Goal: Transaction & Acquisition: Obtain resource

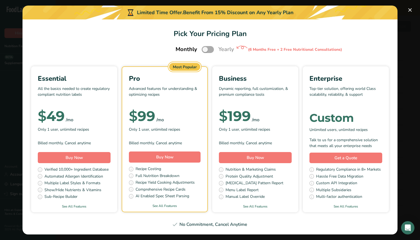
click at [205, 53] on span "Pick Your Pricing Plan Modal" at bounding box center [208, 49] width 12 height 7
click at [205, 51] on input "Pick Your Pricing Plan Modal" at bounding box center [204, 50] width 4 height 4
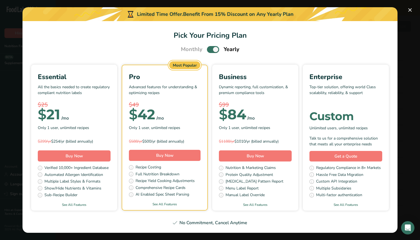
click at [204, 53] on div "Monthly Yearly" at bounding box center [210, 49] width 72 height 8
click at [214, 47] on span "Pick Your Pricing Plan Modal" at bounding box center [213, 49] width 12 height 7
click at [211, 48] on input "Pick Your Pricing Plan Modal" at bounding box center [209, 50] width 4 height 4
checkbox input "false"
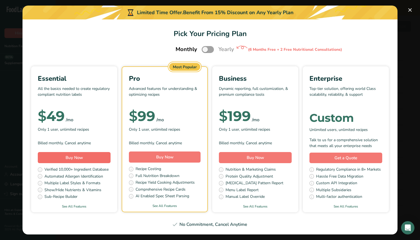
click at [84, 160] on button "Buy Now" at bounding box center [74, 157] width 73 height 11
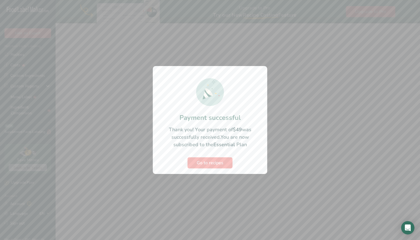
click at [219, 166] on span "Go to recipes" at bounding box center [210, 163] width 27 height 7
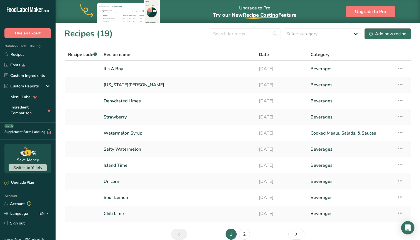
click at [397, 37] on div "Add new recipe" at bounding box center [387, 34] width 37 height 7
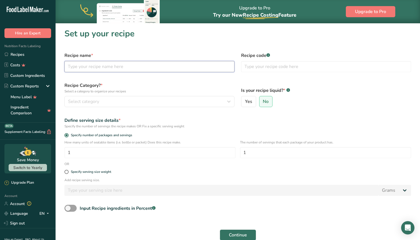
click at [116, 67] on input "text" at bounding box center [149, 66] width 170 height 11
type input "Dehydrated Lime Slices"
click at [99, 100] on span "Select category" at bounding box center [83, 101] width 31 height 7
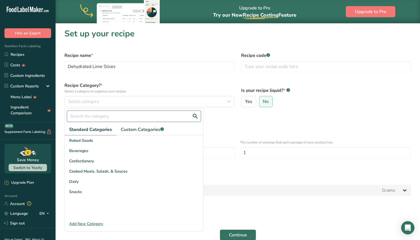
click at [91, 116] on input "text" at bounding box center [134, 116] width 134 height 11
type input "d"
type input "g"
click at [83, 223] on div "Add New Category" at bounding box center [134, 224] width 138 height 6
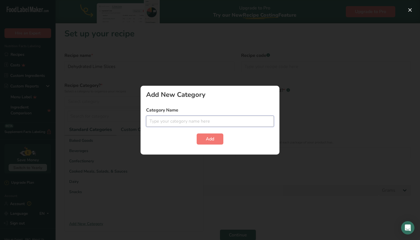
click at [178, 122] on input "text" at bounding box center [210, 121] width 128 height 11
type input "Garnishes"
click at [209, 141] on span "Add" at bounding box center [210, 139] width 8 height 7
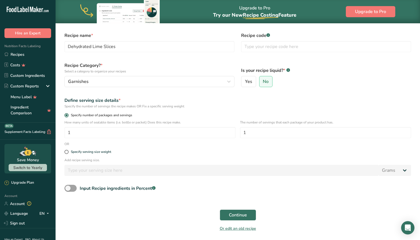
scroll to position [21, 0]
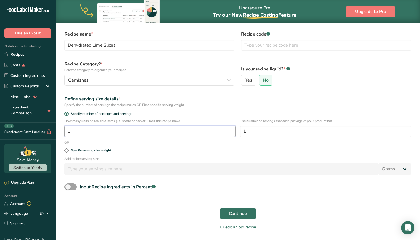
click at [107, 132] on input "1" at bounding box center [149, 131] width 171 height 11
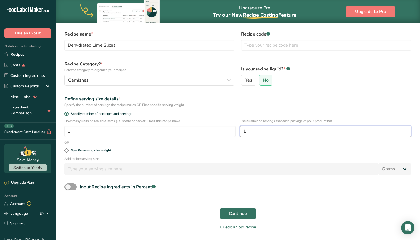
click at [262, 133] on input "1" at bounding box center [325, 131] width 171 height 11
type input "3"
type input "25"
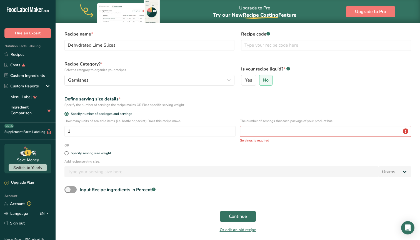
click at [243, 166] on div "Add recipe serving size. Grams kg mg mcg lb oz l mL fl oz tbsp tsp cup qt gallon" at bounding box center [238, 170] width 354 height 22
drag, startPoint x: 252, startPoint y: 131, endPoint x: 228, endPoint y: 131, distance: 23.1
click at [230, 131] on div "How many units of sealable items (i.e. bottle or packet) Does this recipe make.…" at bounding box center [238, 131] width 354 height 24
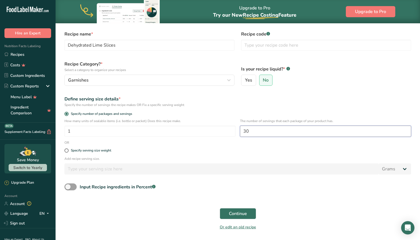
type input "30"
click at [68, 150] on span at bounding box center [66, 151] width 4 height 4
click at [68, 150] on input "Specify serving size weight" at bounding box center [66, 151] width 4 height 4
radio input "true"
radio input "false"
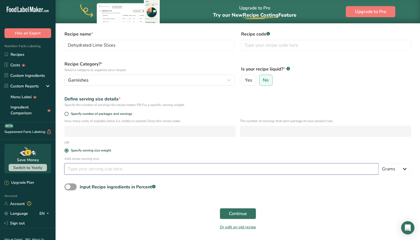
click at [72, 169] on input "number" at bounding box center [221, 169] width 314 height 11
type input "1"
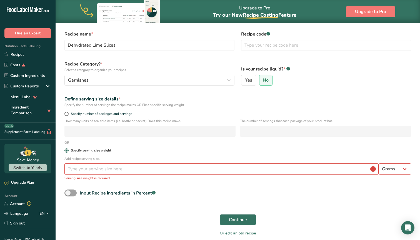
click at [67, 150] on span at bounding box center [66, 151] width 4 height 4
click at [67, 150] on input "Specify serving size weight" at bounding box center [66, 151] width 4 height 4
drag, startPoint x: 90, startPoint y: 171, endPoint x: 44, endPoint y: 170, distance: 45.3
click at [44, 171] on div ".a-20{fill:#fff;} Hire an Expert Nutrition Facts Labeling Recipes Costs Custom …" at bounding box center [210, 125] width 420 height 292
click at [67, 152] on span at bounding box center [66, 151] width 4 height 4
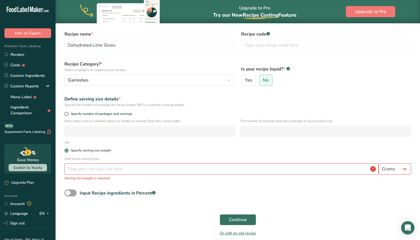
click at [67, 152] on input "Specify serving size weight" at bounding box center [66, 151] width 4 height 4
click at [67, 114] on span at bounding box center [66, 114] width 4 height 4
click at [67, 114] on input "Specify number of packages and servings" at bounding box center [66, 114] width 4 height 4
radio input "true"
radio input "false"
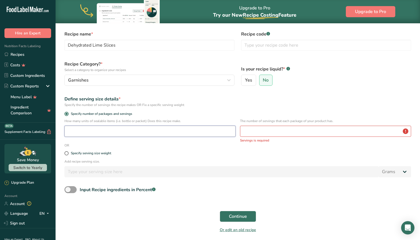
click at [73, 131] on input "number" at bounding box center [149, 131] width 171 height 11
type input "1"
click at [250, 132] on input "number" at bounding box center [325, 131] width 171 height 11
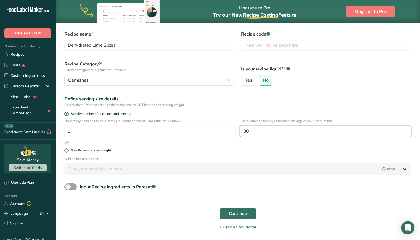
type input "30"
click at [234, 216] on span "Continue" at bounding box center [238, 214] width 18 height 7
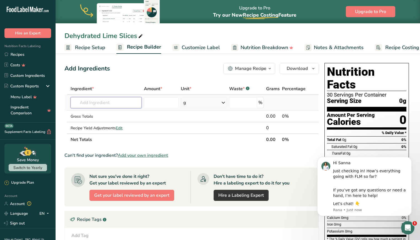
click at [108, 105] on input "text" at bounding box center [106, 102] width 71 height 11
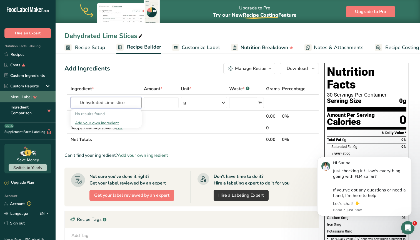
drag, startPoint x: 104, startPoint y: 103, endPoint x: 23, endPoint y: 99, distance: 81.0
click at [23, 99] on div ".a-20{fill:#fff;} Hire an Expert Nutrition Facts Labeling Recipes Costs Custom …" at bounding box center [210, 165] width 420 height 331
type input "Lime slice"
click at [118, 111] on div "No results found" at bounding box center [106, 114] width 71 height 9
click at [99, 124] on div "Add your own ingredient" at bounding box center [106, 123] width 62 height 6
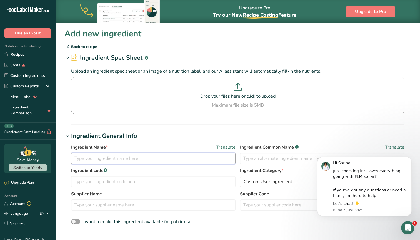
click at [128, 163] on input "text" at bounding box center [153, 158] width 165 height 11
type input "Dehydrated Lime Slice"
click at [143, 185] on input "text" at bounding box center [153, 182] width 165 height 11
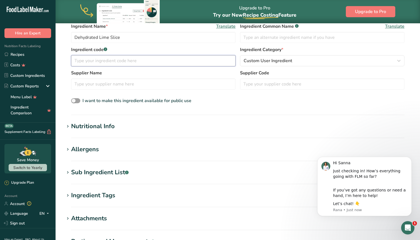
scroll to position [153, 0]
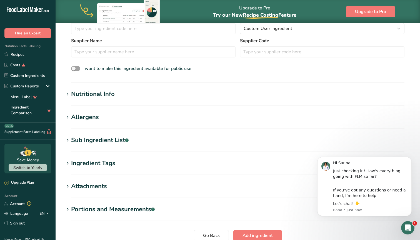
click at [86, 96] on div "Nutritional Info" at bounding box center [93, 94] width 44 height 9
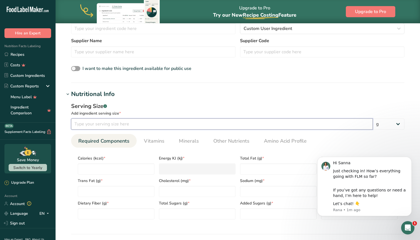
click at [100, 123] on input "number" at bounding box center [222, 124] width 302 height 11
type input "1"
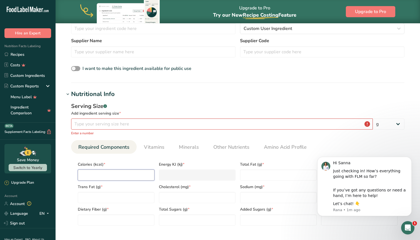
click at [96, 171] on input "number" at bounding box center [116, 175] width 77 height 11
click at [93, 122] on input "number" at bounding box center [222, 124] width 302 height 11
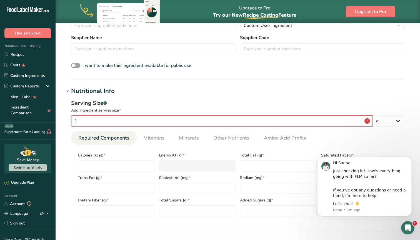
scroll to position [160, 0]
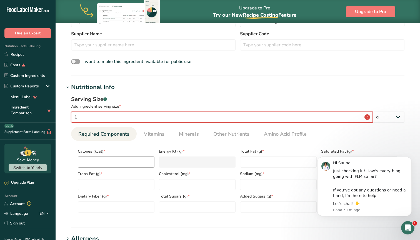
type input "1"
click at [82, 161] on input "number" at bounding box center [116, 162] width 77 height 11
type input "9"
type KJ "37.7"
type input "9"
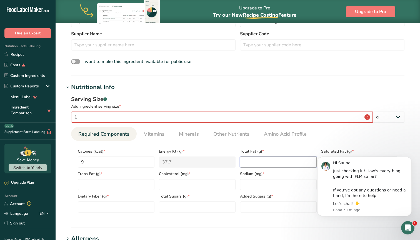
click at [250, 158] on Fat "number" at bounding box center [278, 162] width 77 height 11
type Fat "0"
click at [410, 160] on icon "Dismiss notification" at bounding box center [410, 158] width 3 height 3
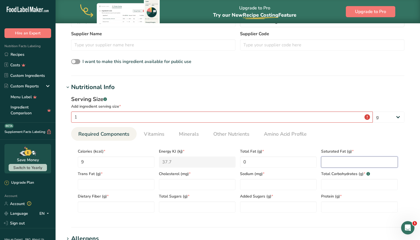
click at [359, 165] on Fat "number" at bounding box center [359, 162] width 77 height 11
type Fat "0"
click at [106, 188] on Fat "number" at bounding box center [116, 184] width 77 height 11
type Fat "0"
click at [198, 185] on input "number" at bounding box center [197, 184] width 77 height 11
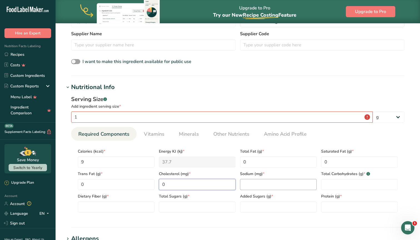
type input "0"
click at [250, 188] on input "number" at bounding box center [278, 184] width 77 height 11
type input "0"
click at [336, 184] on Carbohydrates "number" at bounding box center [359, 184] width 77 height 11
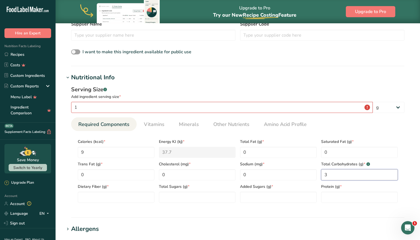
scroll to position [173, 0]
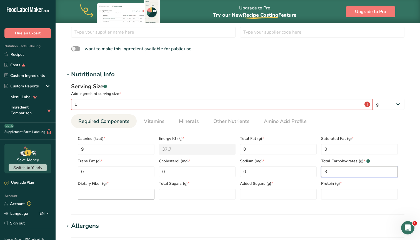
type Carbohydrates "3"
click at [96, 192] on Fiber "number" at bounding box center [116, 194] width 77 height 11
type Fiber "1"
click at [180, 192] on Sugars "number" at bounding box center [197, 194] width 77 height 11
type Sugars "0"
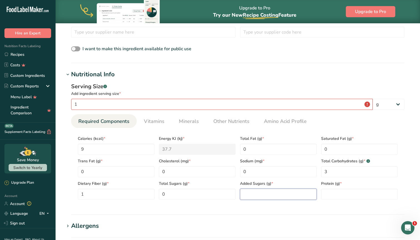
click at [245, 192] on Sugars "number" at bounding box center [278, 194] width 77 height 11
type Sugars "0"
click at [327, 196] on input "number" at bounding box center [359, 194] width 77 height 11
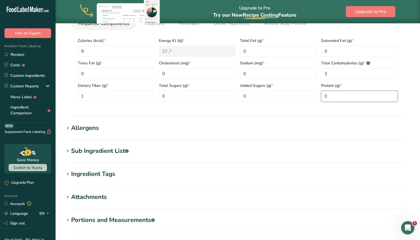
scroll to position [275, 0]
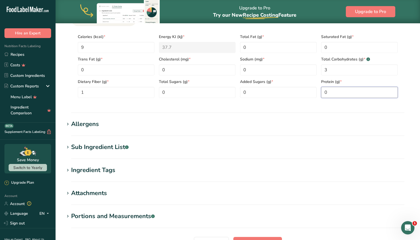
type input "0"
click at [66, 124] on icon at bounding box center [67, 125] width 5 height 8
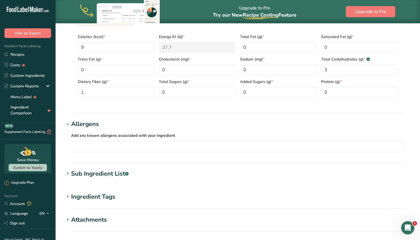
click at [66, 124] on icon at bounding box center [67, 125] width 5 height 8
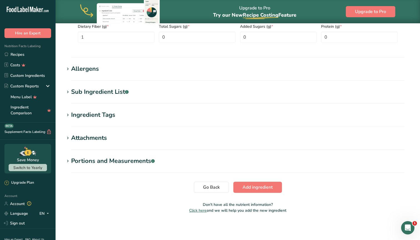
scroll to position [330, 0]
click at [68, 160] on icon at bounding box center [67, 162] width 5 height 8
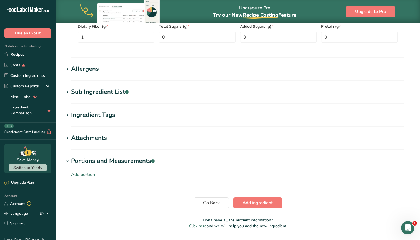
click at [68, 160] on icon at bounding box center [67, 162] width 5 height 8
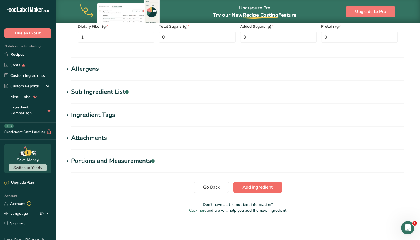
click at [252, 191] on span "Add ingredient" at bounding box center [258, 187] width 30 height 7
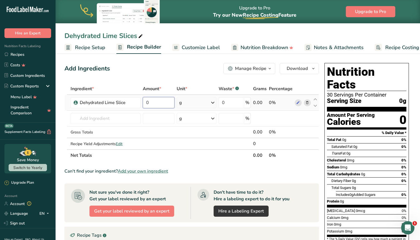
click at [164, 105] on input "0" at bounding box center [159, 102] width 32 height 11
type input "1"
click at [215, 105] on div "Ingredient * Amount * Unit * Waste * .a-a{fill:#347362;}.b-a{fill:#fff;} Grams …" at bounding box center [191, 122] width 255 height 78
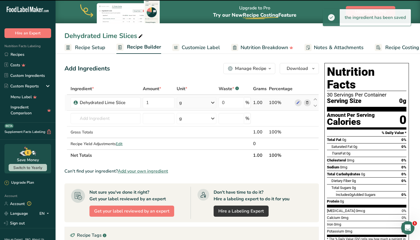
click at [212, 103] on icon at bounding box center [213, 103] width 7 height 10
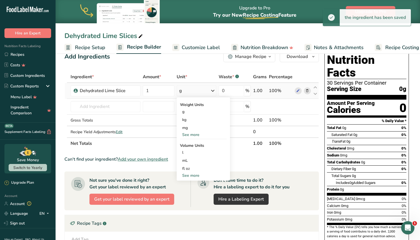
scroll to position [14, 0]
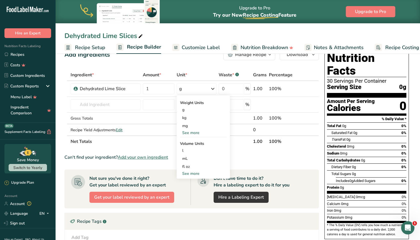
click at [196, 74] on div "Unit *" at bounding box center [197, 75] width 40 height 7
click at [164, 89] on input "1" at bounding box center [159, 88] width 32 height 11
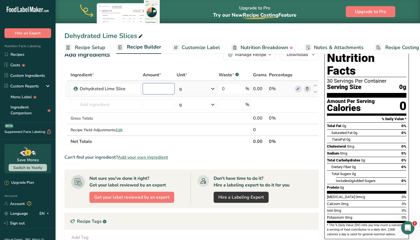
type input "1"
type input "3"
click at [170, 62] on div "Add Ingredients Manage Recipe Delete Recipe Duplicate Recipe Scale Recipe Save …" at bounding box center [193, 185] width 258 height 277
drag, startPoint x: 159, startPoint y: 87, endPoint x: 146, endPoint y: 87, distance: 13.6
click at [146, 87] on input "3" at bounding box center [159, 88] width 32 height 11
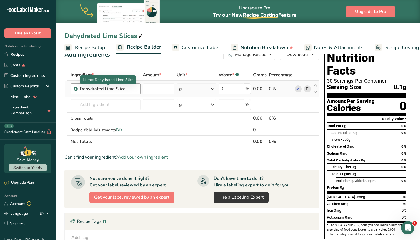
type input "0"
click at [110, 92] on div "Ingredient * Amount * Unit * Waste * .a-a{fill:#347362;}.b-a{fill:#fff;} Grams …" at bounding box center [191, 108] width 255 height 78
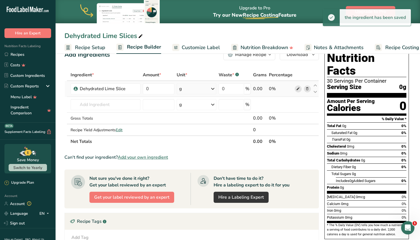
click at [298, 90] on icon at bounding box center [298, 89] width 4 height 6
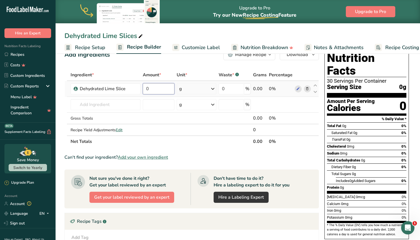
click at [158, 89] on input "0" at bounding box center [159, 88] width 32 height 11
type input "3"
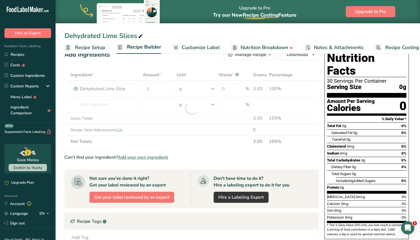
click at [154, 61] on div "Add Ingredients Manage Recipe Delete Recipe Duplicate Recipe Scale Recipe Save …" at bounding box center [193, 185] width 258 height 277
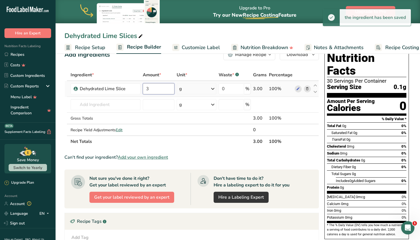
click at [173, 90] on input "3" at bounding box center [159, 88] width 32 height 11
drag, startPoint x: 168, startPoint y: 89, endPoint x: 137, endPoint y: 89, distance: 30.9
click at [137, 89] on tr "Dehydrated Lime Slice 3 g Portions 1 slice Weight Units g kg mg See more Volume…" at bounding box center [192, 89] width 254 height 16
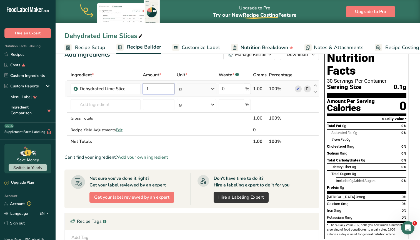
type input "1"
click at [212, 91] on div "Ingredient * Amount * Unit * Waste * .a-a{fill:#347362;}.b-a{fill:#fff;} Grams …" at bounding box center [191, 108] width 255 height 78
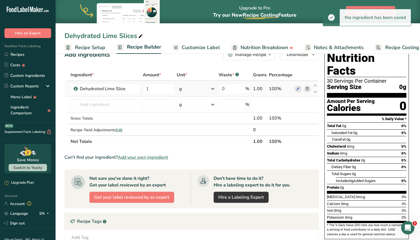
click at [213, 90] on icon at bounding box center [213, 89] width 7 height 10
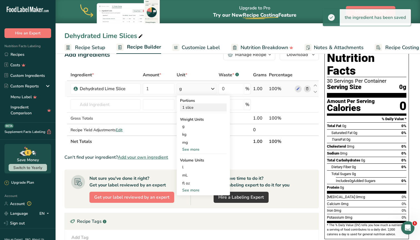
click at [203, 109] on div "1 slice" at bounding box center [203, 108] width 47 height 8
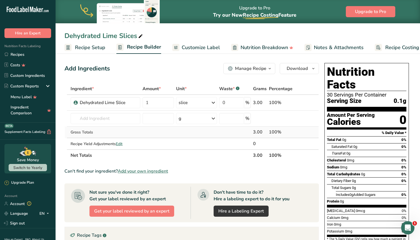
scroll to position [0, 0]
click at [296, 117] on td at bounding box center [303, 119] width 18 height 16
click at [290, 101] on div "100%" at bounding box center [281, 103] width 24 height 7
click at [160, 101] on input "1" at bounding box center [158, 102] width 31 height 11
type input "3"
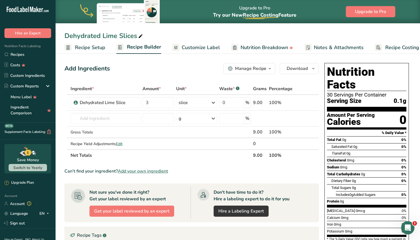
click at [171, 78] on div "Add Ingredients Manage Recipe Delete Recipe Duplicate Recipe Scale Recipe Save …" at bounding box center [193, 199] width 258 height 277
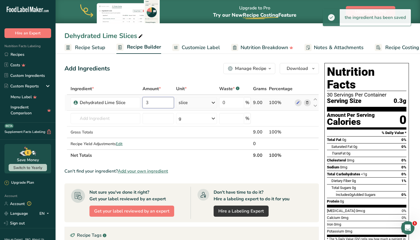
click at [156, 103] on input "3" at bounding box center [158, 102] width 31 height 11
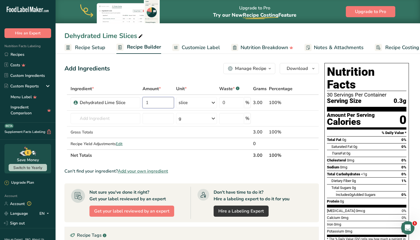
type input "1"
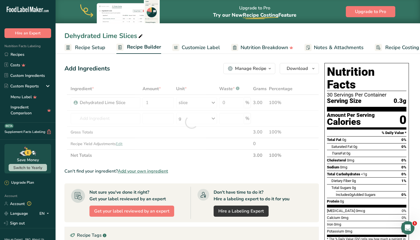
click at [174, 57] on section "Add Ingredients Manage Recipe Delete Recipe Duplicate Recipe Scale Recipe Save …" at bounding box center [238, 199] width 365 height 295
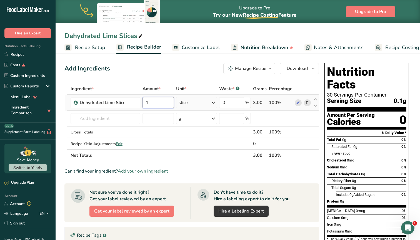
click at [156, 98] on input "1" at bounding box center [158, 102] width 31 height 11
click at [156, 105] on input "1" at bounding box center [158, 102] width 31 height 11
type input "30"
click at [167, 62] on div "Add Ingredients Manage Recipe Delete Recipe Duplicate Recipe Scale Recipe Save …" at bounding box center [193, 199] width 258 height 277
click at [200, 47] on span "Customize Label" at bounding box center [201, 48] width 38 height 8
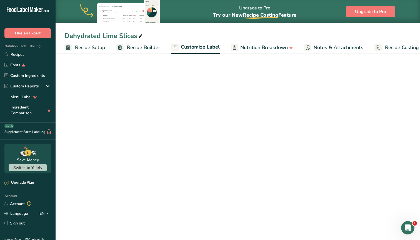
scroll to position [0, 13]
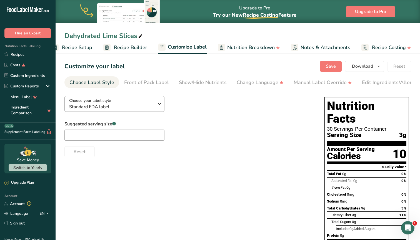
click at [126, 103] on div "Choose your label style Standard FDA label" at bounding box center [111, 104] width 85 height 13
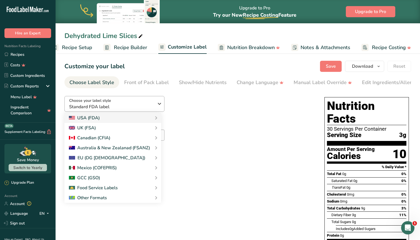
click at [126, 103] on div "Choose your label style Standard FDA label" at bounding box center [111, 104] width 85 height 13
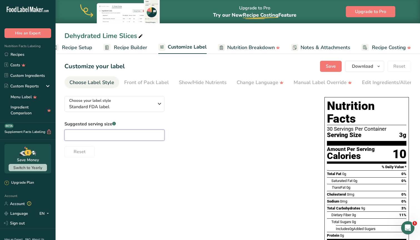
click at [106, 133] on input "text" at bounding box center [114, 135] width 100 height 11
type input "1 slice"
click at [157, 183] on div "Choose your label style Standard FDA label USA (FDA) Standard FDA label Tabular…" at bounding box center [237, 195] width 347 height 207
click at [168, 84] on li "Front of Pack Label" at bounding box center [146, 82] width 55 height 12
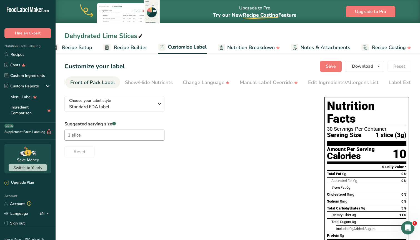
click at [95, 82] on div "Front of Pack Label" at bounding box center [92, 83] width 45 height 8
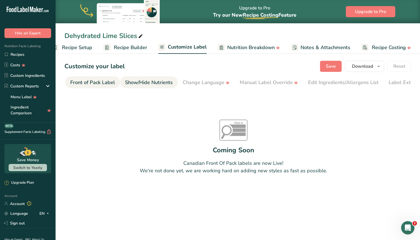
click at [141, 81] on div "Show/Hide Nutrients" at bounding box center [149, 83] width 48 height 8
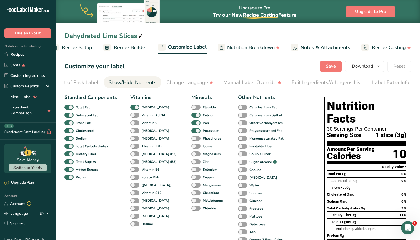
scroll to position [0, 0]
click at [85, 82] on div "Front of Pack Label" at bounding box center [76, 83] width 45 height 8
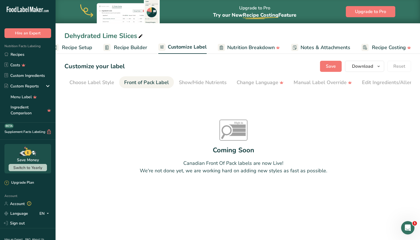
scroll to position [0, -1]
click at [82, 82] on div "Choose Label Style" at bounding box center [91, 83] width 45 height 8
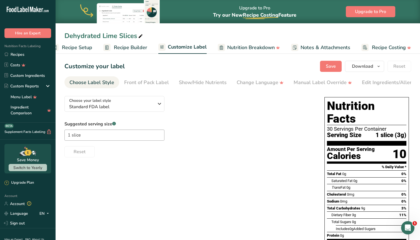
scroll to position [0, 0]
click at [164, 102] on button "Choose your label style Standard FDA label" at bounding box center [114, 104] width 100 height 16
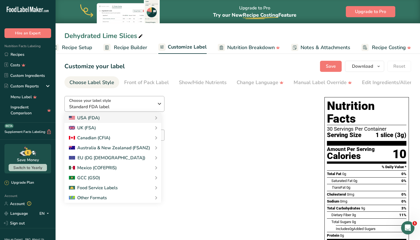
click at [158, 105] on icon "button" at bounding box center [159, 104] width 7 height 10
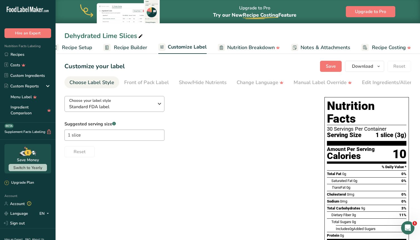
click at [156, 105] on icon "button" at bounding box center [159, 104] width 7 height 10
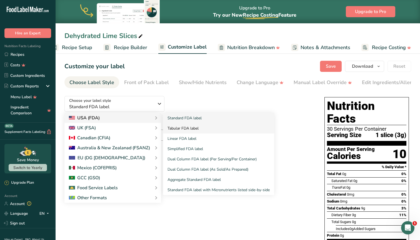
click at [178, 124] on link "Tabular FDA label" at bounding box center [218, 128] width 111 height 10
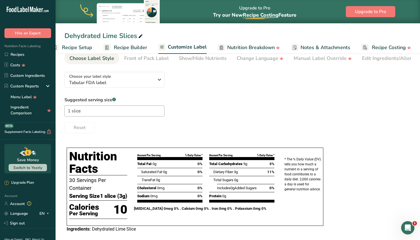
scroll to position [26, 0]
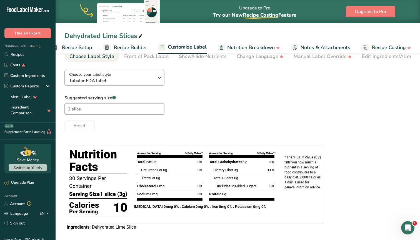
click at [160, 78] on icon "button" at bounding box center [159, 78] width 7 height 10
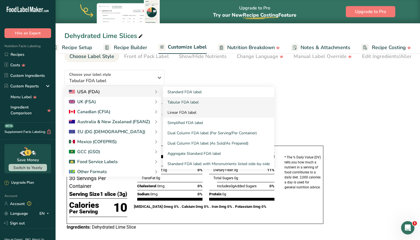
click at [180, 113] on link "Linear FDA label" at bounding box center [218, 113] width 111 height 10
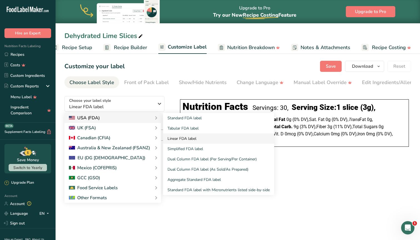
scroll to position [0, 0]
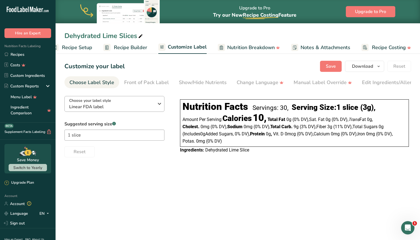
click at [161, 104] on icon "button" at bounding box center [159, 104] width 7 height 10
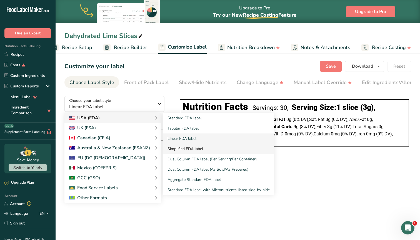
click at [180, 147] on link "Simplified FDA label" at bounding box center [218, 149] width 111 height 10
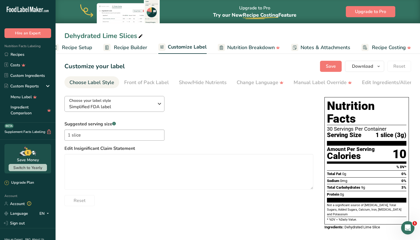
click at [161, 101] on icon "button" at bounding box center [159, 104] width 7 height 10
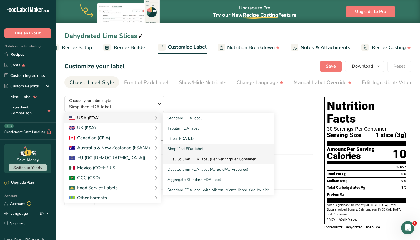
click at [181, 158] on link "Dual Column FDA label (Per Serving/Per Container)" at bounding box center [218, 159] width 111 height 10
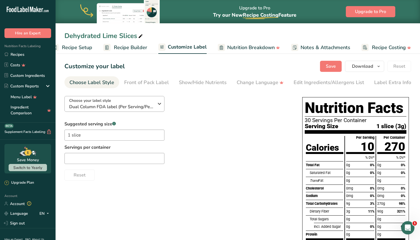
click at [158, 107] on icon "button" at bounding box center [159, 104] width 7 height 10
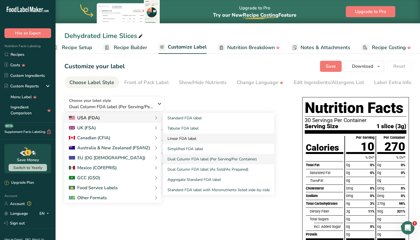
click at [186, 139] on link "Linear FDA label" at bounding box center [218, 139] width 111 height 10
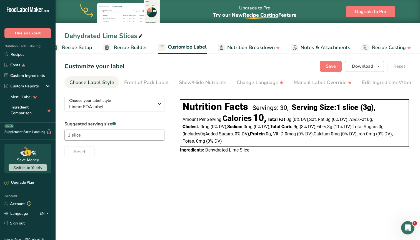
click at [363, 67] on span "Download" at bounding box center [362, 66] width 21 height 7
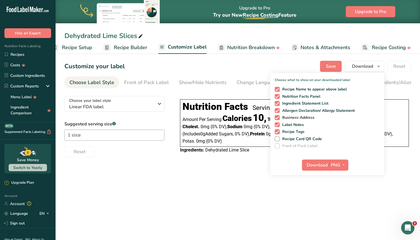
click at [278, 117] on span at bounding box center [277, 117] width 5 height 5
click at [278, 117] on input "Business Address" at bounding box center [277, 118] width 4 height 4
checkbox input "false"
click at [277, 87] on span at bounding box center [277, 89] width 5 height 5
click at [277, 88] on input "Recipe Name to appear above label" at bounding box center [277, 90] width 4 height 4
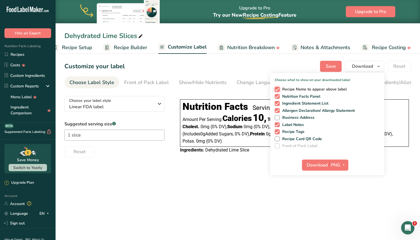
checkbox input "false"
click at [277, 133] on span at bounding box center [277, 132] width 5 height 5
click at [277, 133] on input "Recipe Tags" at bounding box center [277, 132] width 4 height 4
checkbox input "false"
click at [277, 125] on span at bounding box center [277, 125] width 5 height 5
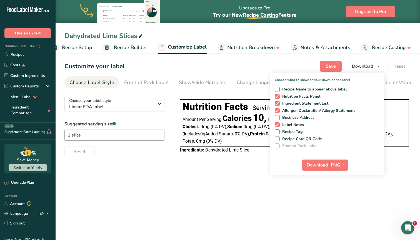
click at [277, 125] on input "Label Notes" at bounding box center [277, 125] width 4 height 4
checkbox input "false"
click at [322, 165] on span "Download" at bounding box center [317, 165] width 21 height 7
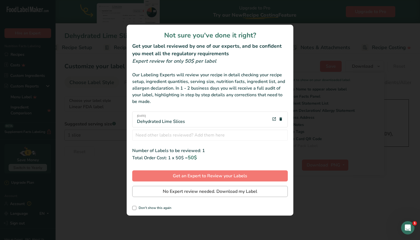
click at [211, 192] on span "No Expert review needed. Download my Label" at bounding box center [210, 191] width 95 height 7
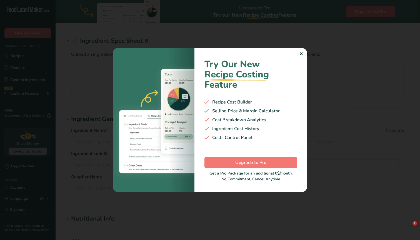
type input "Dehydrated Lime Slice"
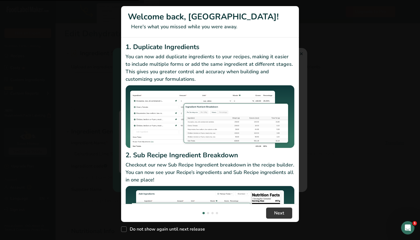
click at [302, 53] on div "New Features" at bounding box center [210, 120] width 420 height 240
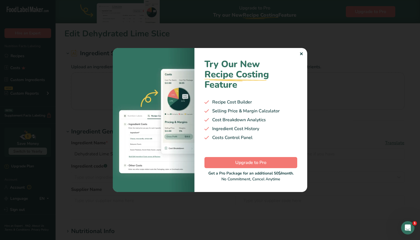
click at [301, 54] on div "✕" at bounding box center [302, 54] width 4 height 7
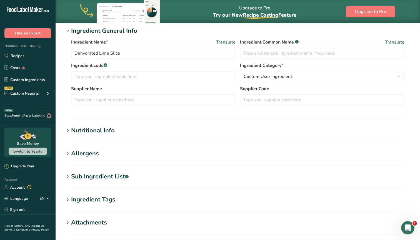
scroll to position [102, 0]
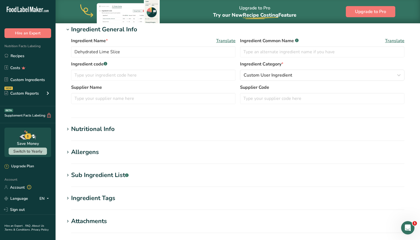
click at [91, 130] on div "Nutritional Info" at bounding box center [93, 129] width 44 height 9
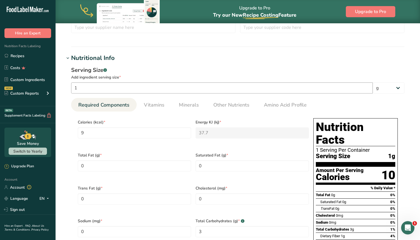
scroll to position [174, 0]
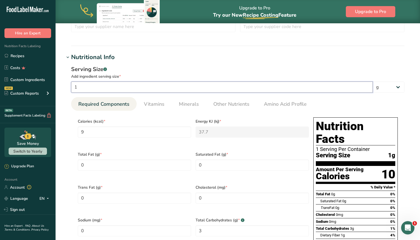
click at [80, 86] on input "1" at bounding box center [222, 87] width 302 height 11
type input "3"
type input "27"
type KJ "113.1"
type Carbohydrates "9"
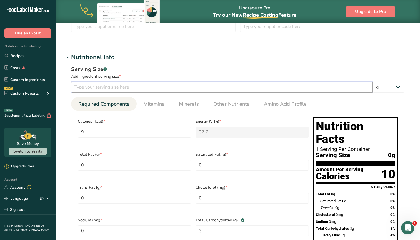
type Fiber "3"
type input "1"
type input "9"
type KJ "37.7"
type Carbohydrates "3"
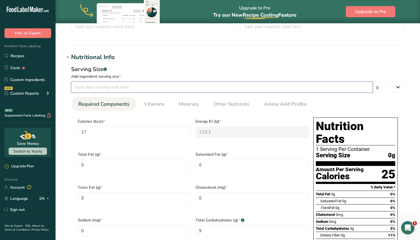
type Fiber "1"
click at [137, 55] on h1 "Nutritional Info" at bounding box center [237, 57] width 347 height 9
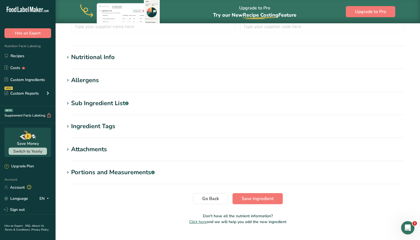
click at [73, 59] on div "Nutritional Info" at bounding box center [93, 57] width 44 height 9
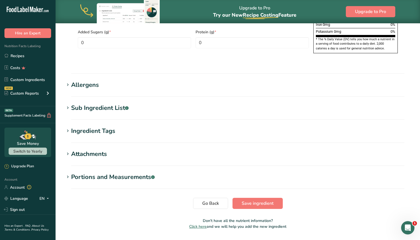
scroll to position [429, 0]
click at [73, 173] on div "Portions and Measurements .a-a{fill:#347362;}.b-a{fill:#fff;}" at bounding box center [113, 177] width 84 height 9
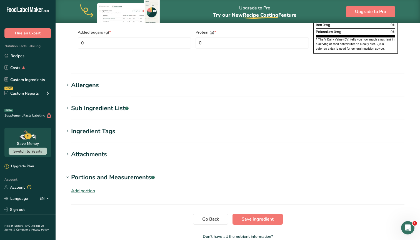
click at [78, 188] on div "Add portion" at bounding box center [83, 191] width 24 height 7
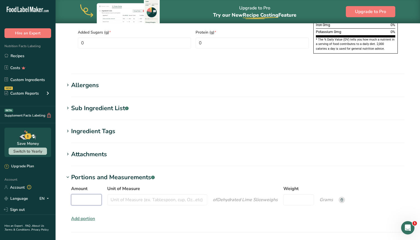
click at [79, 195] on input "Amount" at bounding box center [86, 200] width 31 height 11
type input "1"
click at [113, 195] on input "Unit of Measure" at bounding box center [157, 200] width 100 height 11
type input "slice"
click at [301, 195] on input "Weight" at bounding box center [299, 200] width 31 height 11
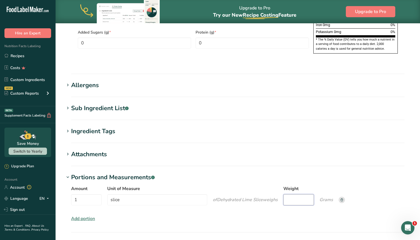
type input "2"
type input "3"
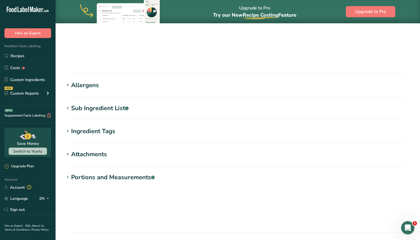
scroll to position [54, 0]
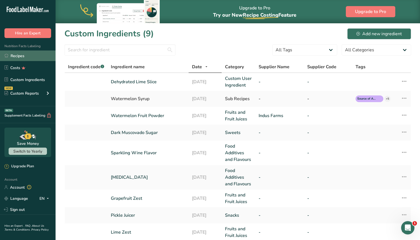
click at [18, 55] on link "Recipes" at bounding box center [28, 56] width 56 height 11
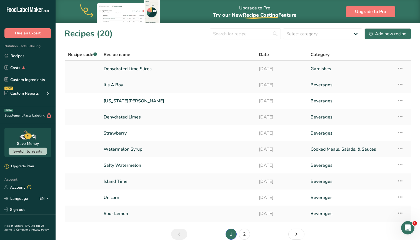
click at [149, 66] on link "Dehydrated Lime Slices" at bounding box center [178, 69] width 149 height 12
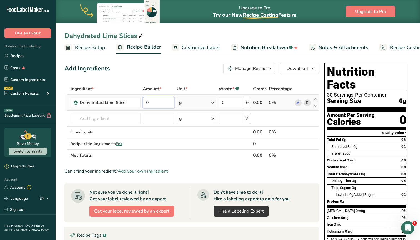
click at [155, 103] on input "0" at bounding box center [159, 102] width 32 height 11
type input "3"
click at [154, 71] on div "Add Ingredients Manage Recipe Delete Recipe Duplicate Recipe Scale Recipe Save …" at bounding box center [191, 68] width 255 height 11
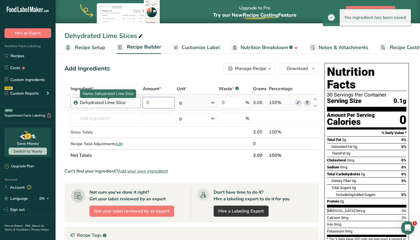
drag, startPoint x: 150, startPoint y: 103, endPoint x: 135, endPoint y: 103, distance: 15.6
click at [136, 103] on tr "Dehydrated Lime Slice 3 g Portions 1 slice Weight Units g kg mg See more Volume…" at bounding box center [192, 103] width 254 height 16
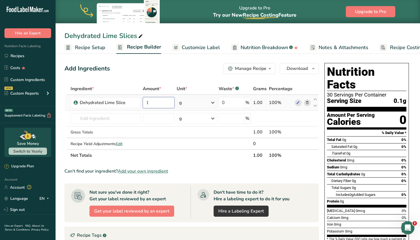
type input "1"
click at [210, 103] on div "Ingredient * Amount * Unit * Waste * .a-a{fill:#347362;}.b-a{fill:#fff;} Grams …" at bounding box center [191, 122] width 255 height 78
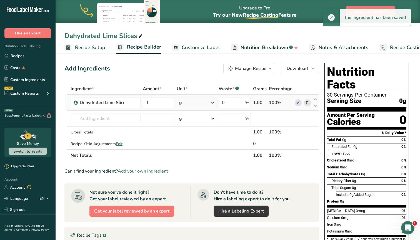
click at [212, 104] on icon at bounding box center [213, 103] width 7 height 10
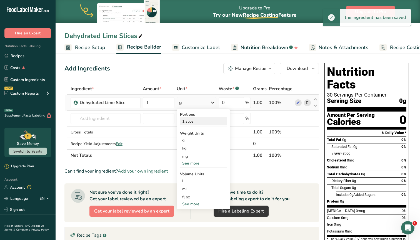
click at [200, 123] on div "1 slice" at bounding box center [203, 122] width 47 height 8
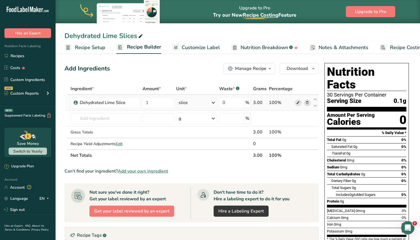
click at [299, 104] on icon at bounding box center [298, 103] width 4 height 6
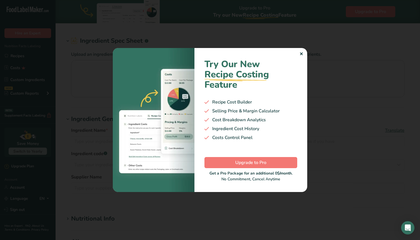
type input "Dehydrated Lime Slice"
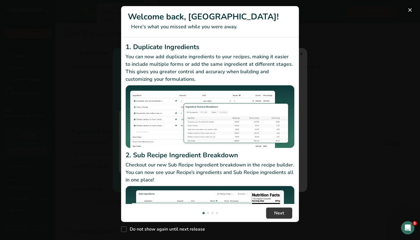
click at [410, 9] on button "New Features" at bounding box center [410, 10] width 9 height 9
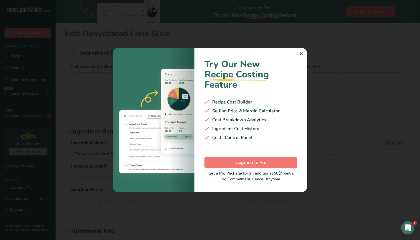
click at [300, 55] on div "✕" at bounding box center [302, 54] width 4 height 7
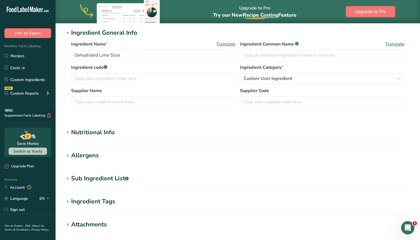
scroll to position [101, 0]
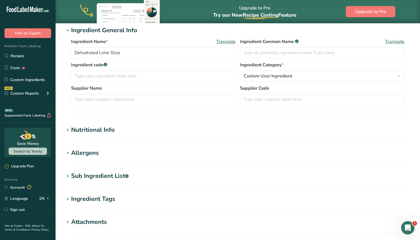
click at [98, 132] on div "Nutritional Info" at bounding box center [93, 130] width 44 height 9
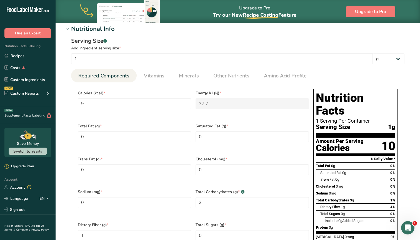
scroll to position [202, 0]
click at [97, 57] on input "1" at bounding box center [222, 59] width 302 height 11
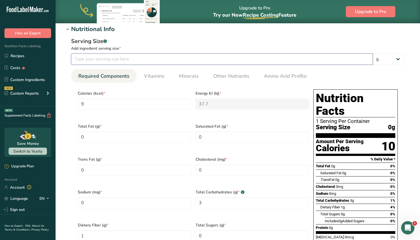
type input "3"
type input "27"
type KJ "113.1"
type Carbohydrates "9"
type Fiber "3"
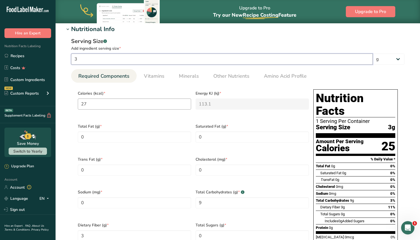
type input "3"
click at [104, 105] on input "27" at bounding box center [134, 104] width 113 height 11
type input "2"
type KJ "8.4"
type input "0"
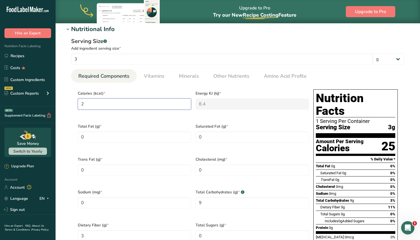
type KJ "0"
type input "9"
type KJ "37.7"
click at [165, 90] on div "Calories (kcal) * 9" at bounding box center [135, 103] width 118 height 33
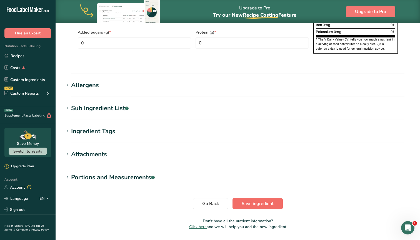
click at [272, 201] on span "Save ingredient" at bounding box center [258, 204] width 32 height 7
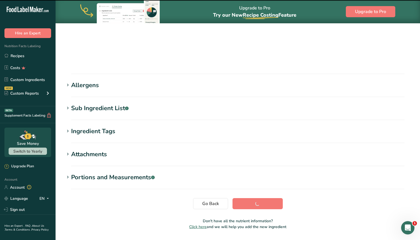
scroll to position [54, 0]
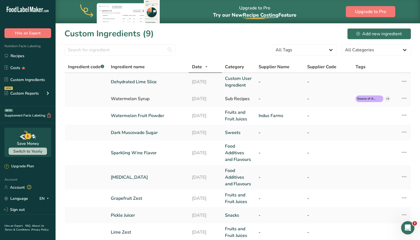
click at [148, 81] on link "Dehydrated Lime Slice" at bounding box center [148, 82] width 74 height 7
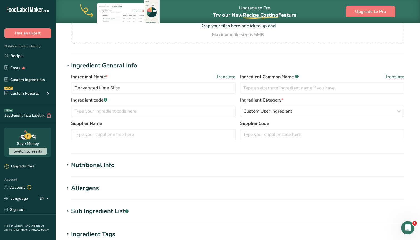
scroll to position [71, 0]
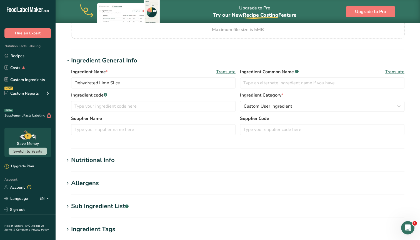
click at [101, 159] on div "Nutritional Info" at bounding box center [93, 160] width 44 height 9
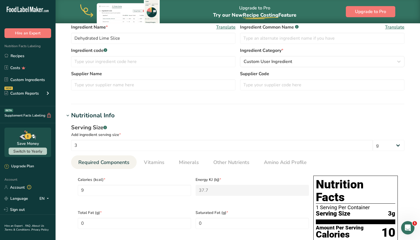
scroll to position [131, 0]
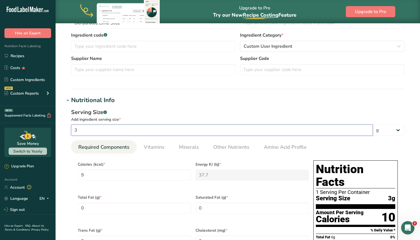
click at [90, 128] on input "3" at bounding box center [222, 130] width 302 height 11
type input "1"
type input "3"
type KJ "12.5667"
type Carbohydrates "3"
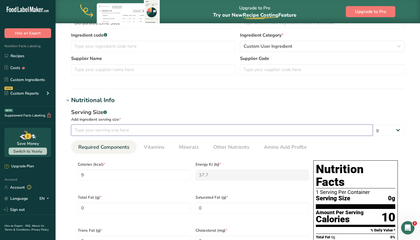
type Fiber "1"
type input "1"
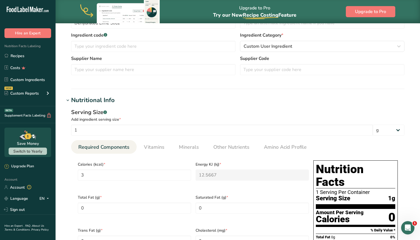
click at [59, 165] on section "Edit Dehydrated Lime Slice Ingredient Spec Sheet .a-a{fill:#347362;}.b-a{fill:#…" at bounding box center [238, 214] width 365 height 645
drag, startPoint x: 89, startPoint y: 175, endPoint x: 71, endPoint y: 175, distance: 17.8
type input "9"
type KJ "37.7"
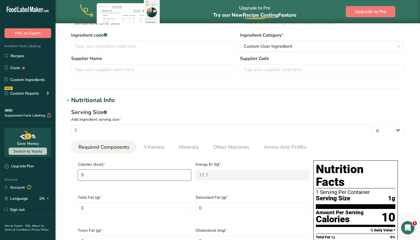
type input "9"
click at [65, 170] on div "Serving Size .a-a{fill:#347362;}.b-a{fill:#fff;} Add ingredient serving size * …" at bounding box center [237, 234] width 347 height 259
drag, startPoint x: 97, startPoint y: 128, endPoint x: 59, endPoint y: 128, distance: 37.2
click at [59, 128] on section "Edit Dehydrated Lime Slice Ingredient Spec Sheet .a-a{fill:#347362;}.b-a{fill:#…" at bounding box center [238, 214] width 365 height 645
type input "3"
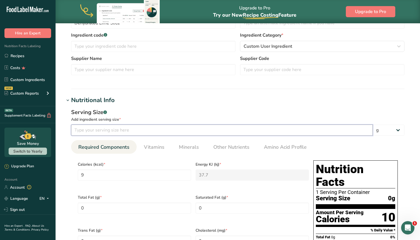
type Carbohydrates "9"
type Fiber "3"
type input "30"
type input "90"
type KJ "377"
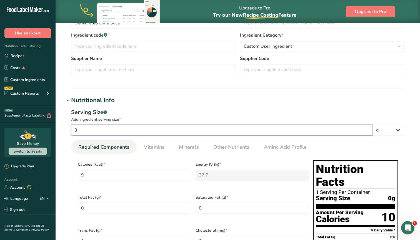
type Carbohydrates "90"
type Fiber "30"
type input "3"
type input "9"
type KJ "37.7"
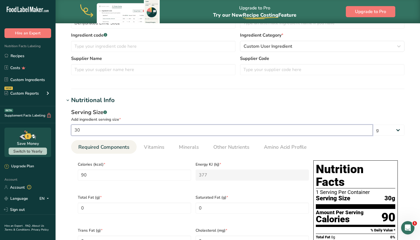
type Carbohydrates "9"
type Fiber "3"
type input "1"
type input "3"
type KJ "12.5667"
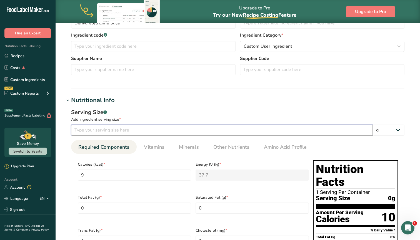
type Carbohydrates "3"
type Fiber "1"
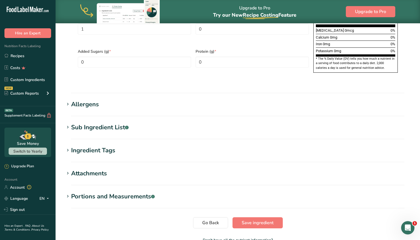
scroll to position [422, 0]
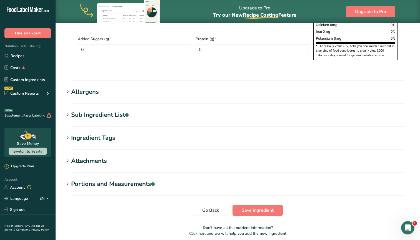
click at [85, 180] on div "Portions and Measurements .a-a{fill:#347362;}.b-a{fill:#fff;}" at bounding box center [113, 184] width 84 height 9
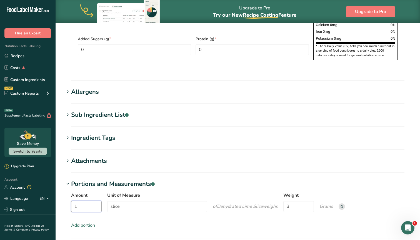
drag, startPoint x: 83, startPoint y: 189, endPoint x: 73, endPoint y: 189, distance: 10.0
click at [73, 201] on input "1" at bounding box center [86, 206] width 31 height 11
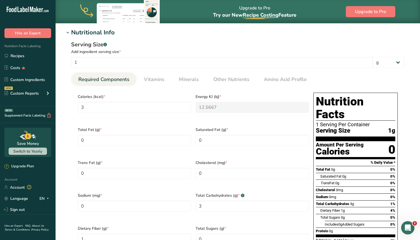
scroll to position [197, 0]
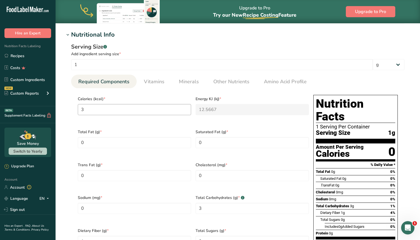
type input "30"
drag, startPoint x: 87, startPoint y: 112, endPoint x: 71, endPoint y: 112, distance: 15.6
click at [71, 112] on section "Calories (kcal) * 3 Energy KJ (kj) * 12.5667 Total Fat (g) * 0 Saturated Fat (g…" at bounding box center [238, 191] width 334 height 207
type input "9"
type KJ "37.7"
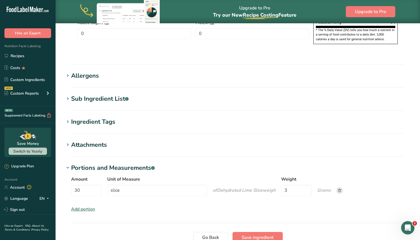
scroll to position [441, 0]
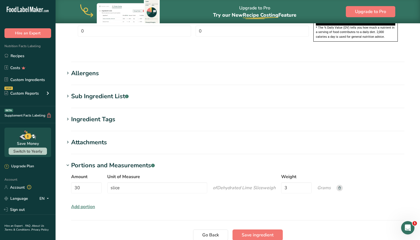
type input "9"
click at [272, 193] on div "Amount 30 Unit of Measure slice of Dehydrated Lime Slice weigh Weight 3 Grams A…" at bounding box center [237, 191] width 347 height 43
drag, startPoint x: 87, startPoint y: 174, endPoint x: 70, endPoint y: 174, distance: 17.0
click at [70, 174] on div "Amount 30 Unit of Measure slice of Dehydrated Lime Slice weigh Weight 3 Grams A…" at bounding box center [237, 191] width 347 height 43
click at [126, 183] on input "slice" at bounding box center [157, 188] width 100 height 11
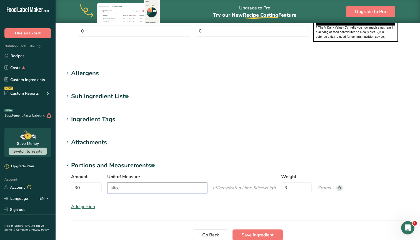
drag, startPoint x: 126, startPoint y: 174, endPoint x: 104, endPoint y: 174, distance: 22.5
click at [104, 174] on div "Amount 30 Unit of Measure slice of Dehydrated Lime Slice weigh Weight 3 Grams" at bounding box center [238, 185] width 334 height 23
type input "a"
type input "slice"
drag, startPoint x: 90, startPoint y: 173, endPoint x: 69, endPoint y: 172, distance: 20.9
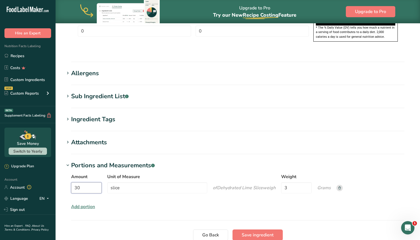
click at [69, 173] on div "Amount 30 Unit of Measure slice of Dehydrated Lime Slice weigh Weight 3 Grams A…" at bounding box center [237, 191] width 347 height 43
type input "1"
click at [195, 138] on h1 "Attachments" at bounding box center [237, 142] width 347 height 9
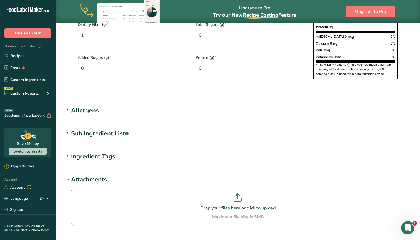
scroll to position [406, 0]
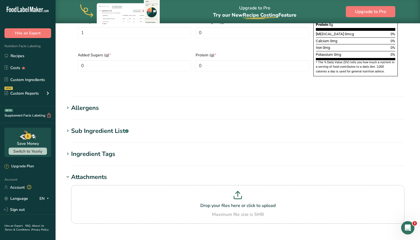
click at [69, 150] on icon at bounding box center [67, 154] width 5 height 8
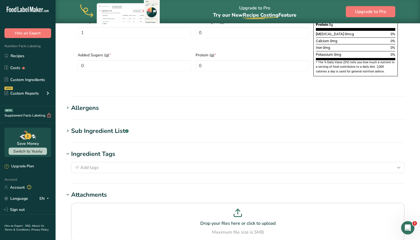
click at [69, 150] on icon at bounding box center [67, 154] width 5 height 8
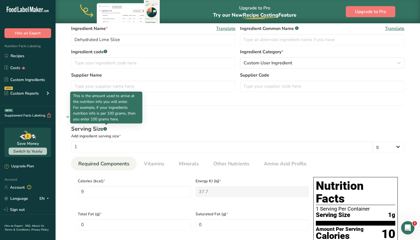
scroll to position [123, 0]
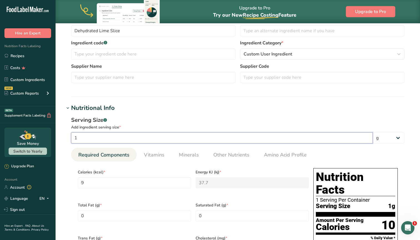
click at [90, 141] on input "1" at bounding box center [222, 138] width 302 height 11
type input "2"
type input "6"
type KJ "25.1333"
type Carbohydrates "6"
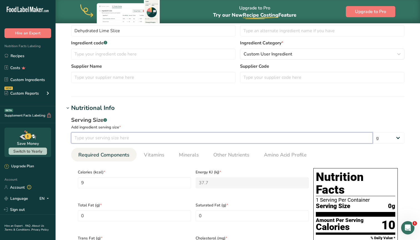
type Fiber "2"
type input "20"
type input "60"
type KJ "251.3333"
type Carbohydrates "60"
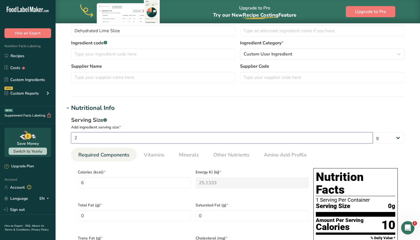
type Fiber "20"
type input "2"
type input "6"
type KJ "25.1333"
type Carbohydrates "6"
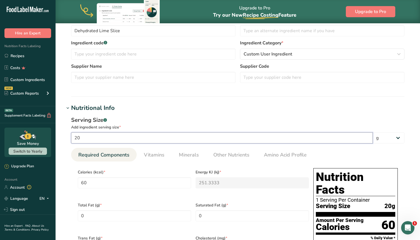
type Fiber "2"
type input "3"
type input "9"
type KJ "37.7"
type Carbohydrates "9"
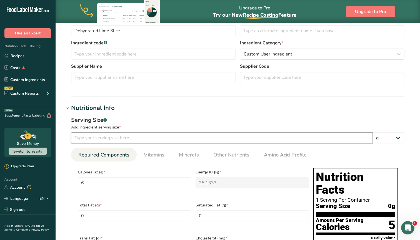
type Fiber "3"
type input "1"
type input "3"
type KJ "12.5667"
type Carbohydrates "3"
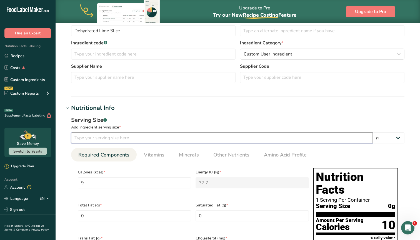
type Fiber "1"
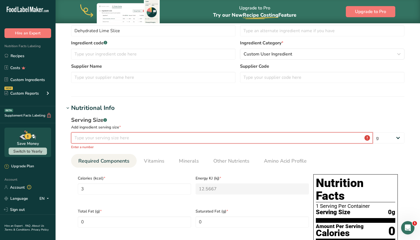
type input "1"
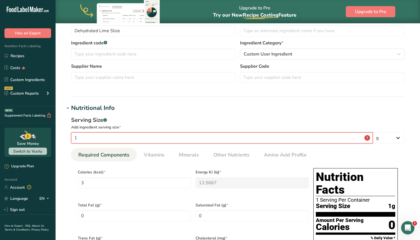
click at [90, 137] on input "1" at bounding box center [222, 138] width 302 height 11
type input "3"
type input "9"
type KJ "37.7"
type Carbohydrates "9"
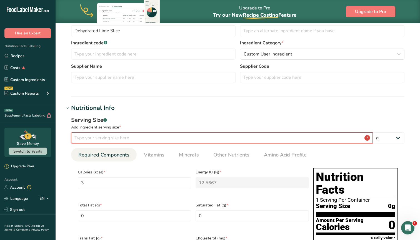
type Fiber "3"
type input "3"
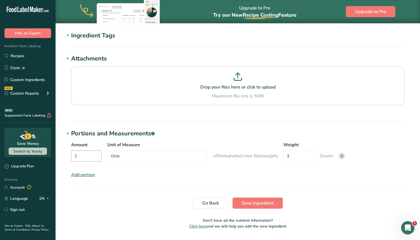
scroll to position [524, 0]
click at [254, 201] on span "Save ingredient" at bounding box center [258, 204] width 32 height 7
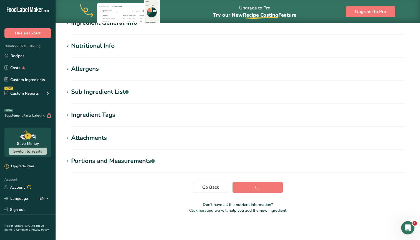
scroll to position [54, 0]
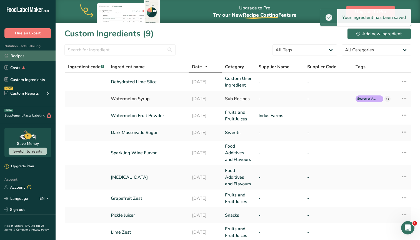
click at [17, 56] on link "Recipes" at bounding box center [28, 56] width 56 height 11
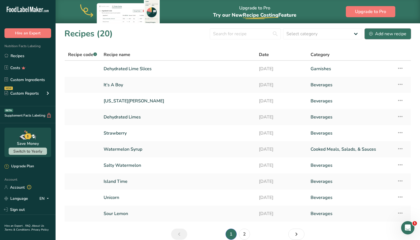
click at [383, 34] on div "Add new recipe" at bounding box center [387, 34] width 37 height 7
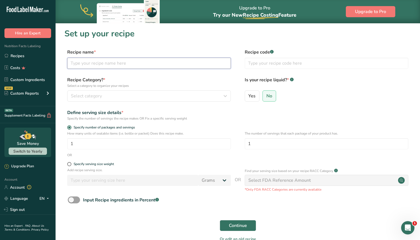
click at [99, 62] on input "text" at bounding box center [149, 63] width 164 height 11
type input "Dehydrated Lemon Slices"
click at [90, 100] on button "Select category" at bounding box center [149, 96] width 164 height 11
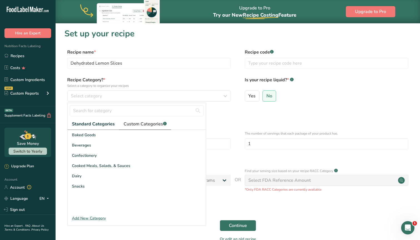
click at [141, 125] on span "Custom Categories .a-a{fill:#347362;}.b-a{fill:#fff;}" at bounding box center [145, 124] width 43 height 7
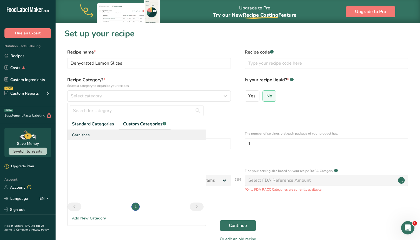
click at [94, 136] on div "Garnishes" at bounding box center [137, 135] width 138 height 10
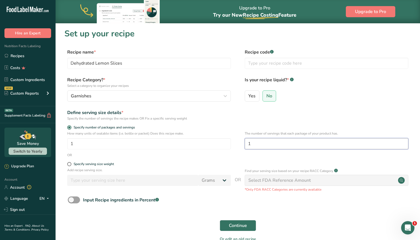
click at [257, 146] on input "1" at bounding box center [327, 143] width 164 height 11
type input "30"
click at [230, 227] on span "Continue" at bounding box center [238, 226] width 18 height 7
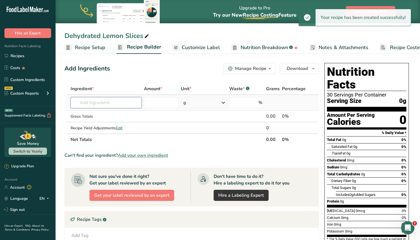
click at [110, 98] on input "text" at bounding box center [106, 102] width 71 height 11
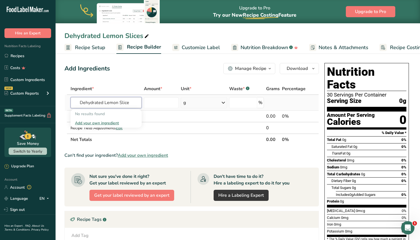
type input "Dehydrated Lemon Slice"
click at [103, 123] on div "Add your own ingredient" at bounding box center [106, 123] width 62 height 6
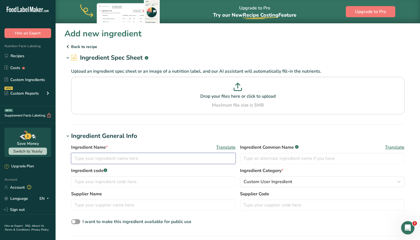
click at [109, 159] on input "text" at bounding box center [153, 158] width 165 height 11
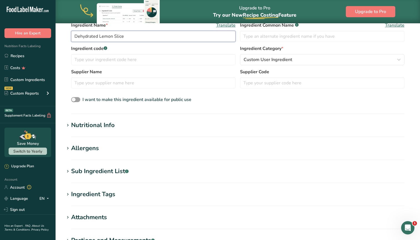
scroll to position [137, 0]
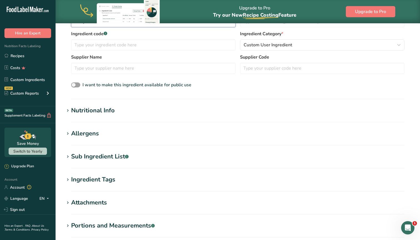
type input "Dehydrated Lemon Slice"
click at [117, 112] on h1 "Nutritional Info" at bounding box center [237, 110] width 347 height 9
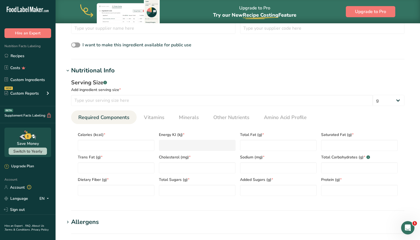
scroll to position [192, 0]
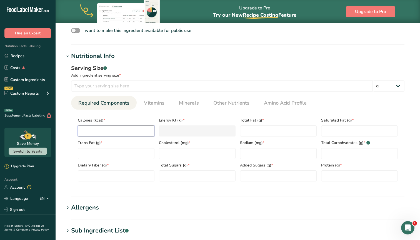
click at [90, 131] on input "number" at bounding box center [116, 131] width 77 height 11
type input "9"
type KJ "37.7"
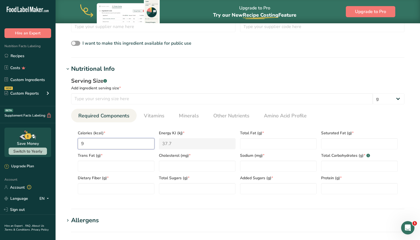
scroll to position [148, 0]
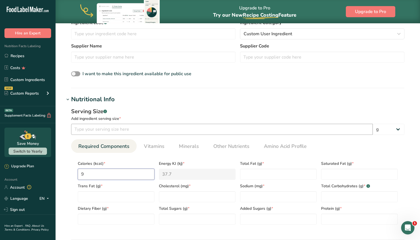
type input "9"
click at [103, 130] on input "number" at bounding box center [222, 129] width 302 height 11
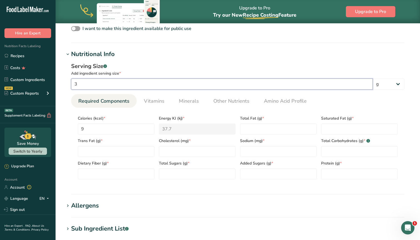
scroll to position [200, 0]
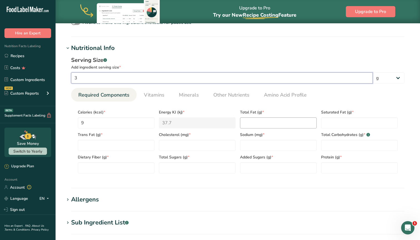
type input "3"
click at [248, 122] on Fat "number" at bounding box center [278, 123] width 77 height 11
type Fat "0"
click at [327, 121] on Fat "number" at bounding box center [359, 123] width 77 height 11
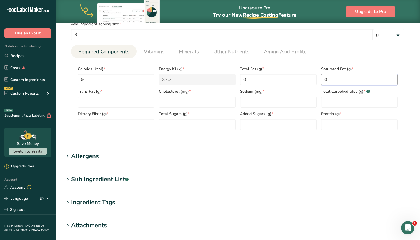
scroll to position [250, 0]
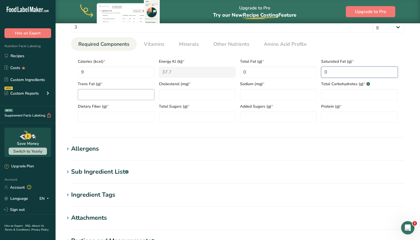
type Fat "0"
click at [119, 94] on Fat "number" at bounding box center [116, 94] width 77 height 11
type Fat "0"
click at [192, 92] on input "number" at bounding box center [197, 94] width 77 height 11
type input "0"
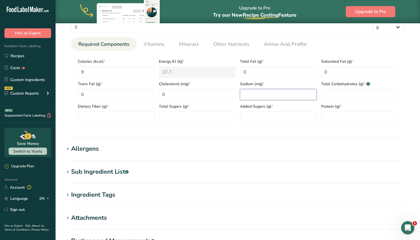
click at [250, 93] on input "number" at bounding box center [278, 94] width 77 height 11
type input "0"
click at [334, 95] on Carbohydrates "number" at bounding box center [359, 94] width 77 height 11
type Carbohydrates "3"
click at [139, 116] on Fiber "number" at bounding box center [116, 117] width 77 height 11
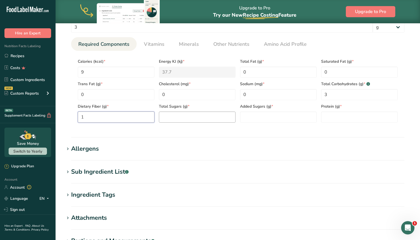
type Fiber "1"
click at [200, 120] on Sugars "number" at bounding box center [197, 117] width 77 height 11
type Sugars "0"
click at [264, 116] on Sugars "number" at bounding box center [278, 117] width 77 height 11
type Sugars "0"
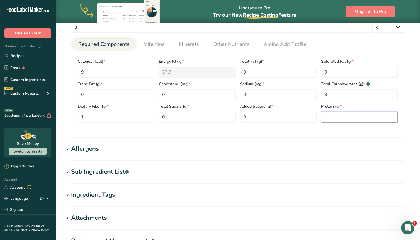
click at [337, 120] on input "number" at bounding box center [359, 117] width 77 height 11
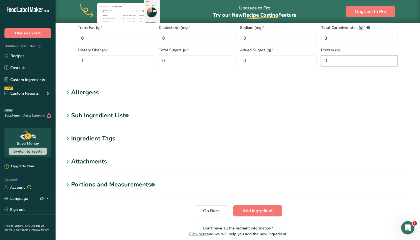
scroll to position [310, 0]
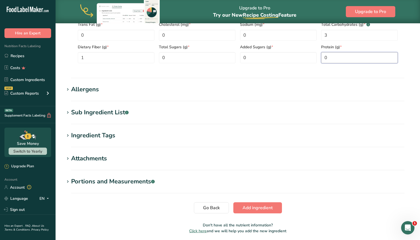
type input "0"
click at [97, 182] on div "Portions and Measurements .a-a{fill:#347362;}.b-a{fill:#fff;}" at bounding box center [113, 181] width 84 height 9
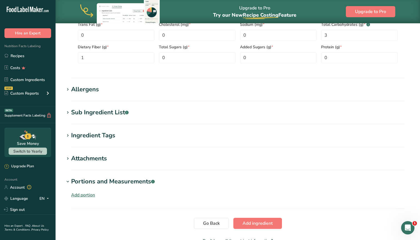
click at [88, 196] on div "Add portion" at bounding box center [83, 195] width 24 height 7
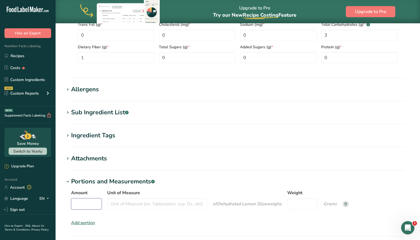
click at [87, 205] on input "Amount" at bounding box center [86, 204] width 31 height 11
type input "1"
type input "slice"
click at [305, 202] on input "Weight" at bounding box center [302, 204] width 31 height 11
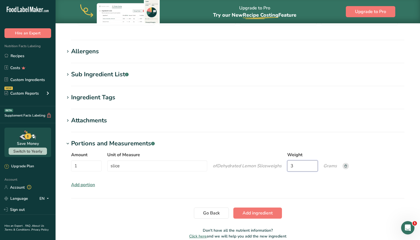
scroll to position [359, 0]
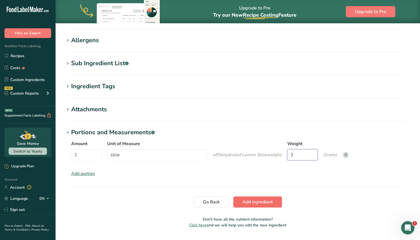
type input "3"
click at [271, 203] on span "Add ingredient" at bounding box center [258, 202] width 30 height 7
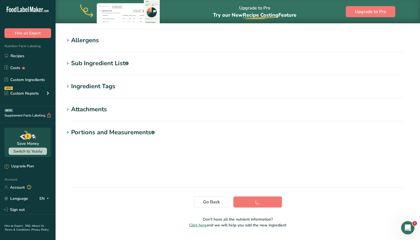
scroll to position [58, 0]
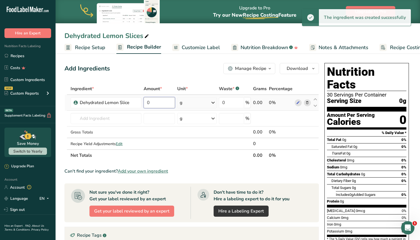
click at [163, 102] on input "0" at bounding box center [159, 102] width 31 height 11
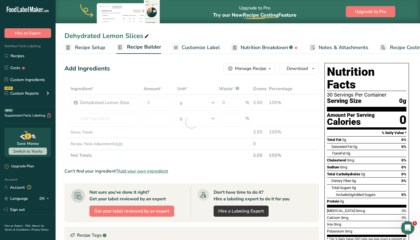
click at [172, 74] on div "Add Ingredients Manage Recipe Delete Recipe Duplicate Recipe Scale Recipe Save …" at bounding box center [191, 68] width 255 height 11
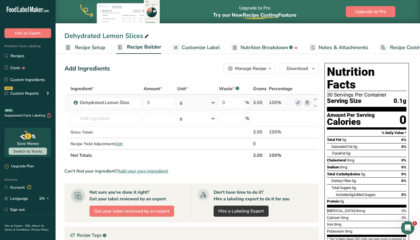
click at [207, 100] on div "g" at bounding box center [196, 102] width 39 height 11
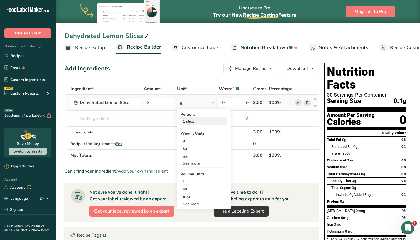
click at [195, 123] on div "1 slice" at bounding box center [204, 122] width 47 height 8
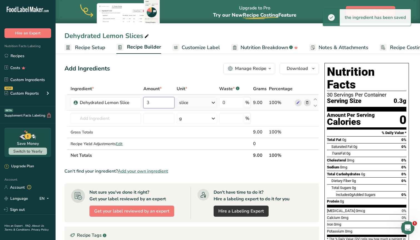
click at [160, 106] on input "3" at bounding box center [158, 102] width 31 height 11
drag, startPoint x: 160, startPoint y: 106, endPoint x: 153, endPoint y: 106, distance: 7.0
click at [153, 106] on input "3" at bounding box center [158, 102] width 31 height 11
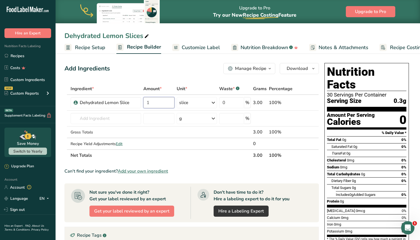
type input "1"
click at [163, 71] on div "Add Ingredients Manage Recipe Delete Recipe Duplicate Recipe Scale Recipe Save …" at bounding box center [191, 68] width 255 height 11
click at [299, 102] on icon at bounding box center [298, 103] width 4 height 6
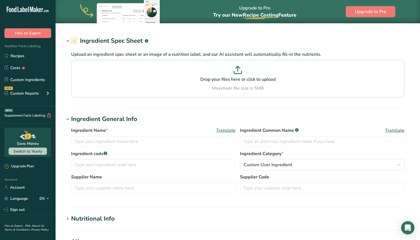
type input "Dehydrated Lemon Slice"
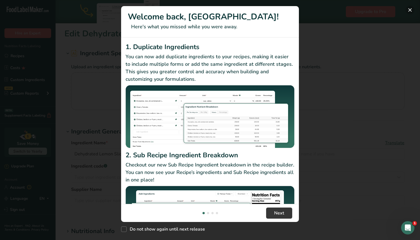
click at [410, 9] on button "New Features" at bounding box center [410, 10] width 9 height 9
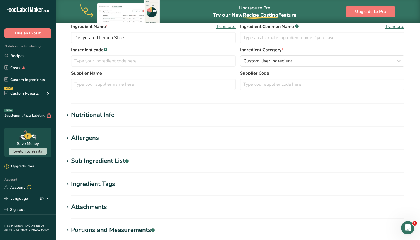
scroll to position [120, 0]
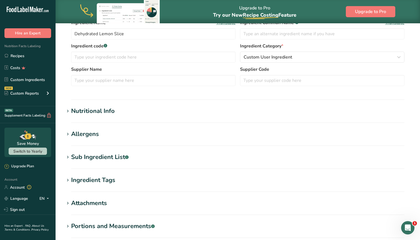
click at [88, 115] on div "Nutritional Info" at bounding box center [93, 111] width 44 height 9
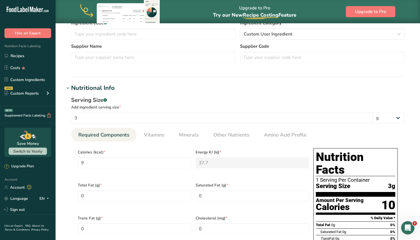
scroll to position [148, 0]
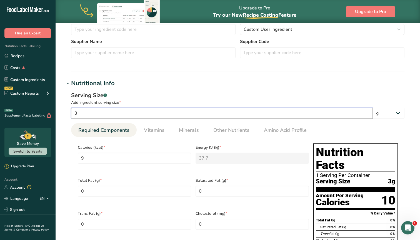
drag, startPoint x: 85, startPoint y: 116, endPoint x: 71, endPoint y: 116, distance: 14.5
click at [71, 116] on div "Serving Size .a-a{fill:#347362;}.b-a{fill:#fff;} Add ingredient serving size * …" at bounding box center [237, 217] width 347 height 259
click at [162, 75] on section "Edit Dehydrated Lemon Slice Ingredient Spec Sheet .a-a{fill:#347362;}.b-a{fill:…" at bounding box center [238, 197] width 365 height 645
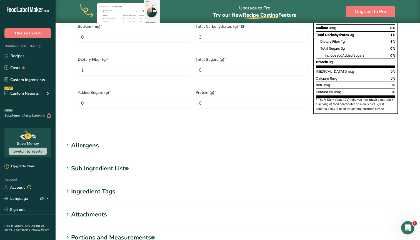
scroll to position [397, 0]
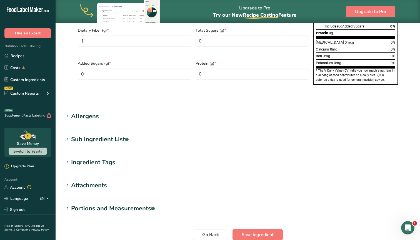
click at [120, 204] on div "Portions and Measurements .a-a{fill:#347362;}.b-a{fill:#fff;}" at bounding box center [113, 208] width 84 height 9
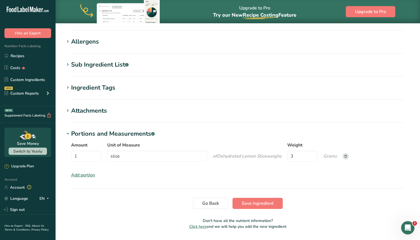
scroll to position [472, 0]
click at [263, 201] on span "Save ingredient" at bounding box center [258, 204] width 32 height 7
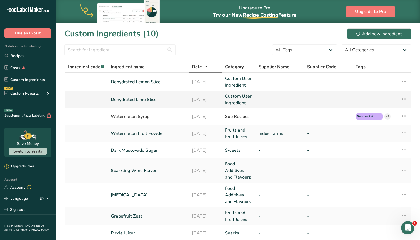
click at [211, 95] on td "[DATE]" at bounding box center [205, 100] width 33 height 18
click at [242, 96] on link "Custom User Ingredient" at bounding box center [238, 99] width 27 height 13
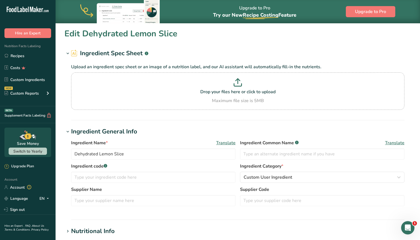
type input "Dehydrated Lime Slice"
type input "9"
type KJ "37.7"
type Fat "0"
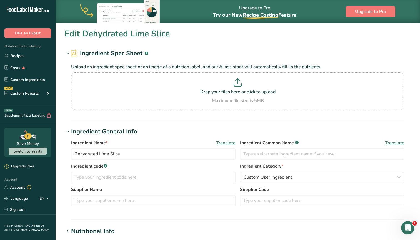
type Fat "0"
type input "0"
type Carbohydrates "9"
type Fiber "3"
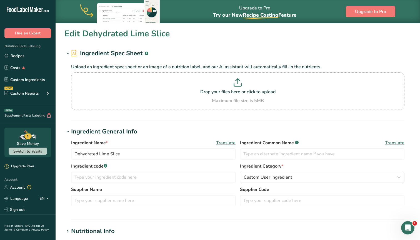
type Sugars "0"
type input "0"
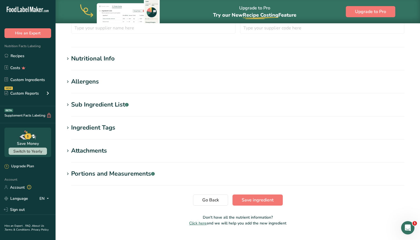
scroll to position [174, 0]
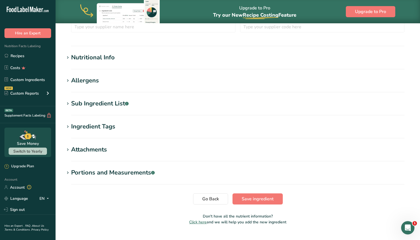
click at [103, 57] on div "Nutritional Info" at bounding box center [93, 57] width 44 height 9
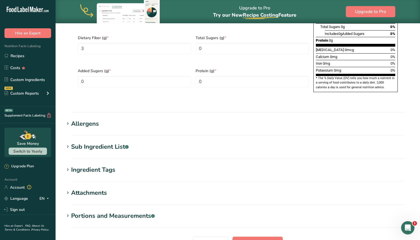
scroll to position [409, 0]
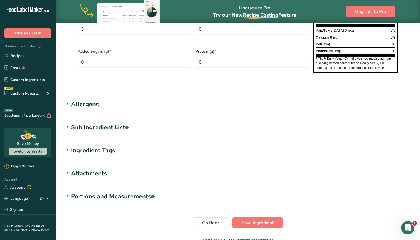
click at [95, 192] on div "Portions and Measurements .a-a{fill:#347362;}.b-a{fill:#fff;}" at bounding box center [113, 196] width 84 height 9
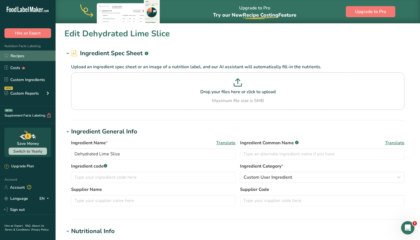
scroll to position [0, 0]
click at [17, 53] on link "Recipes" at bounding box center [28, 56] width 56 height 11
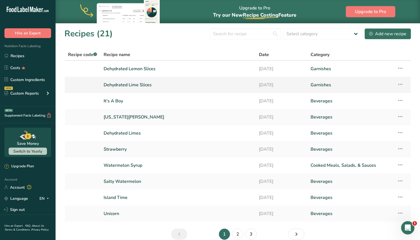
click at [137, 86] on link "Dehydrated Lime Slices" at bounding box center [178, 85] width 149 height 12
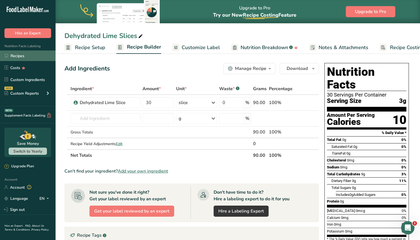
click at [22, 57] on link "Recipes" at bounding box center [28, 56] width 56 height 11
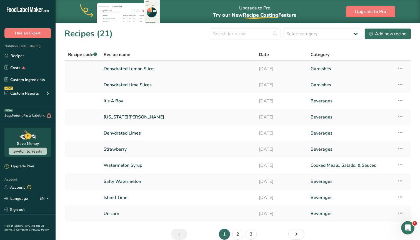
click at [126, 69] on link "Dehydrated Lemon Slices" at bounding box center [178, 69] width 149 height 12
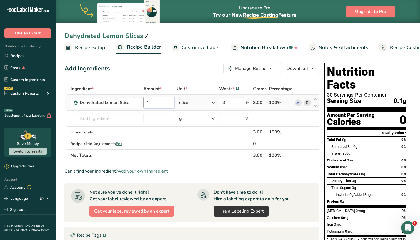
click at [157, 102] on input "1" at bounding box center [158, 102] width 31 height 11
type input "30"
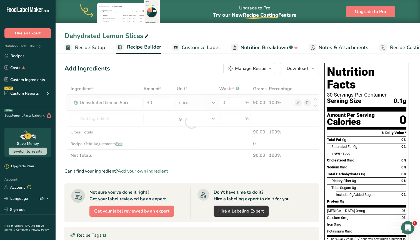
click at [208, 104] on div "Ingredient * Amount * Unit * Waste * .a-a{fill:#347362;}.b-a{fill:#fff;} Grams …" at bounding box center [191, 122] width 255 height 78
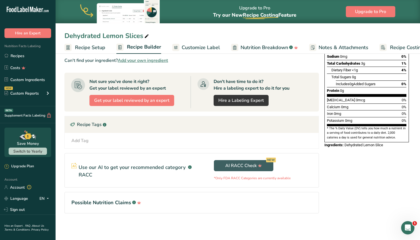
scroll to position [111, 0]
click at [116, 204] on h1 "Possible Nutrition Claims .a-a{fill:#347362;}.b-a{fill:#fff;}" at bounding box center [191, 203] width 241 height 8
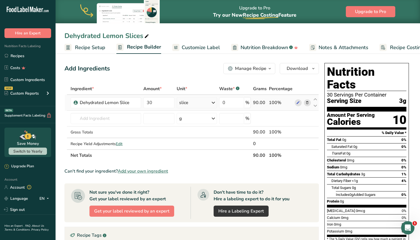
scroll to position [0, 0]
click at [304, 67] on span "Download" at bounding box center [297, 68] width 21 height 7
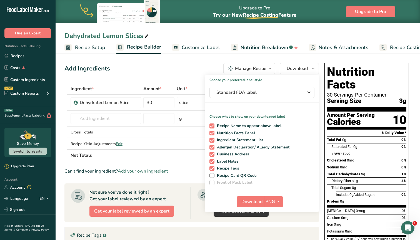
click at [214, 119] on p "Choose what to show on your downloaded label" at bounding box center [262, 114] width 114 height 9
click at [212, 123] on div "Recipe Name to appear above label Nutrition Facts Panel Ingredient Statement Li…" at bounding box center [262, 153] width 114 height 64
click at [211, 127] on span at bounding box center [212, 126] width 5 height 5
click at [211, 127] on input "Recipe Name to appear above label" at bounding box center [212, 126] width 4 height 4
checkbox input "false"
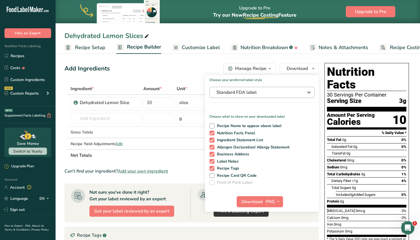
click at [238, 93] on span "Standard FDA label" at bounding box center [258, 92] width 83 height 7
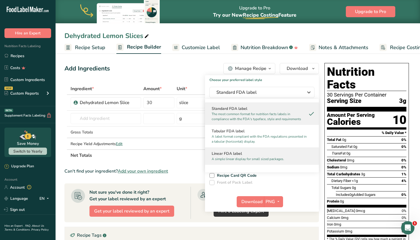
click at [239, 156] on h2 "Linear FDA label" at bounding box center [262, 154] width 101 height 6
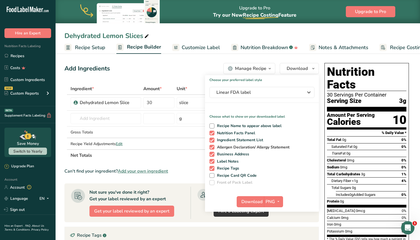
click at [210, 147] on span at bounding box center [212, 147] width 5 height 5
click at [210, 147] on input "Allergen Declaration/ Allergy Statement" at bounding box center [212, 148] width 4 height 4
checkbox input "false"
click at [211, 155] on span at bounding box center [212, 154] width 5 height 5
click at [211, 155] on input "Business Address" at bounding box center [212, 155] width 4 height 4
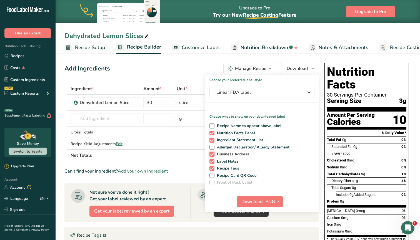
checkbox input "false"
click at [211, 160] on span at bounding box center [212, 161] width 5 height 5
click at [211, 160] on input "Label Notes" at bounding box center [212, 162] width 4 height 4
checkbox input "false"
click at [211, 166] on div "Recipe Name to appear above label Nutrition Facts Panel Ingredient Statement Li…" at bounding box center [262, 153] width 114 height 64
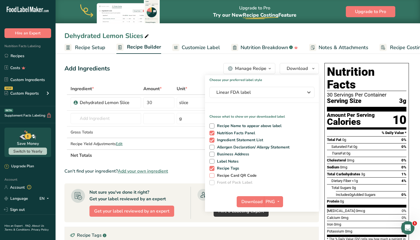
click at [212, 177] on span at bounding box center [212, 175] width 5 height 5
click at [212, 177] on input "Recipe Card QR Code" at bounding box center [212, 176] width 4 height 4
checkbox input "true"
click at [210, 168] on span at bounding box center [212, 168] width 5 height 5
click at [210, 168] on input "Recipe Tags" at bounding box center [212, 169] width 4 height 4
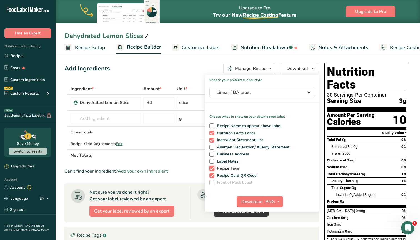
checkbox input "false"
click at [211, 176] on span at bounding box center [212, 175] width 5 height 5
click at [211, 176] on input "Recipe Card QR Code" at bounding box center [212, 176] width 4 height 4
checkbox input "false"
click at [211, 140] on span at bounding box center [212, 140] width 5 height 5
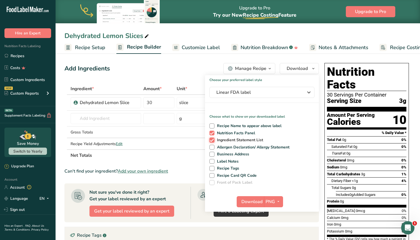
click at [211, 140] on input "Ingredient Statement List" at bounding box center [212, 140] width 4 height 4
checkbox input "false"
click at [257, 203] on span "Download" at bounding box center [252, 202] width 21 height 7
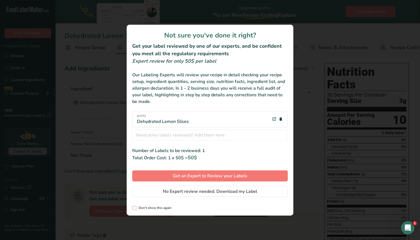
click at [134, 208] on span "review labels modal" at bounding box center [134, 208] width 4 height 4
click at [134, 208] on input "Don't show this again" at bounding box center [134, 209] width 4 height 4
checkbox input "true"
click at [194, 192] on span "No Expert review needed. Download my Label" at bounding box center [210, 191] width 95 height 7
